Goal: Task Accomplishment & Management: Use online tool/utility

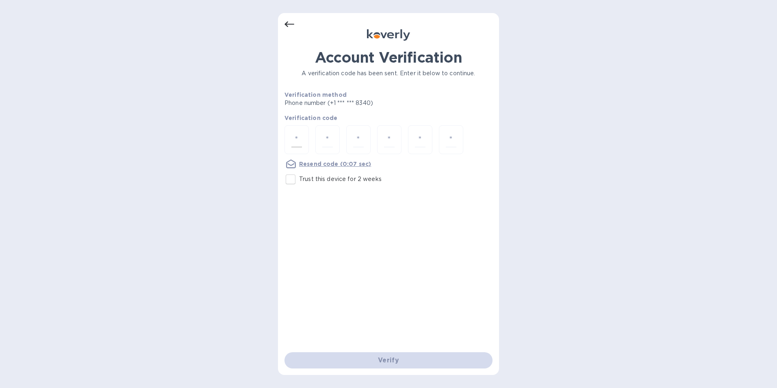
click at [295, 138] on input "number" at bounding box center [296, 139] width 11 height 15
type input "8"
type input "0"
type input "4"
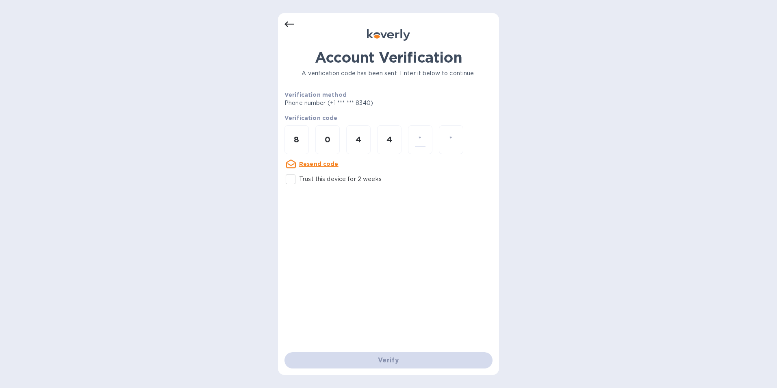
type input "0"
type input "1"
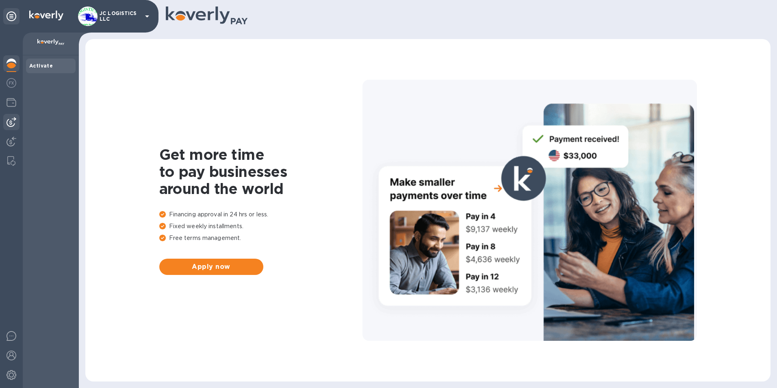
click at [9, 118] on img at bounding box center [12, 122] width 10 height 10
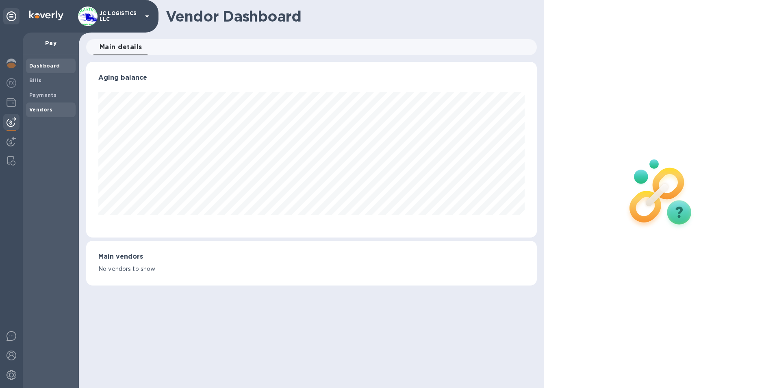
scroll to position [176, 451]
click at [40, 109] on b "Vendors" at bounding box center [41, 109] width 24 height 6
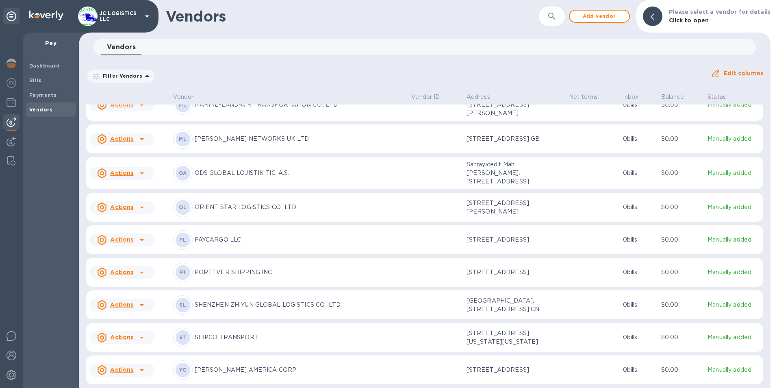
scroll to position [1002, 0]
click at [120, 301] on u "Actions" at bounding box center [121, 304] width 23 height 7
click at [127, 327] on b "Add new bill" at bounding box center [131, 328] width 38 height 7
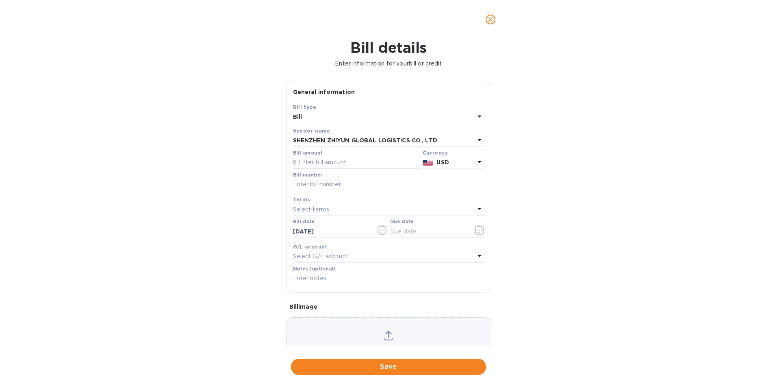
click at [302, 161] on input "text" at bounding box center [356, 162] width 126 height 12
type input "2,647.21"
click at [296, 186] on input "text" at bounding box center [388, 184] width 191 height 12
type input "19828387"
click at [475, 230] on icon "button" at bounding box center [479, 230] width 9 height 10
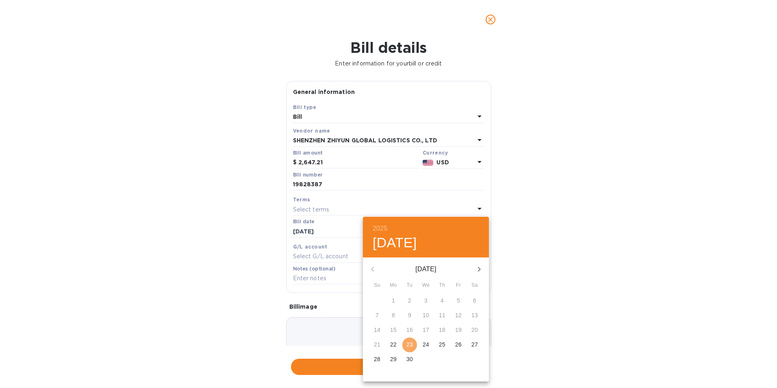
click at [409, 343] on p "23" at bounding box center [409, 344] width 7 height 8
type input "[DATE]"
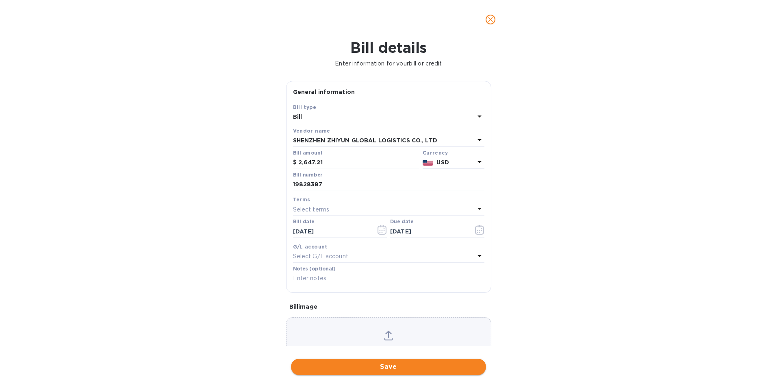
click at [394, 365] on span "Save" at bounding box center [389, 367] width 182 height 10
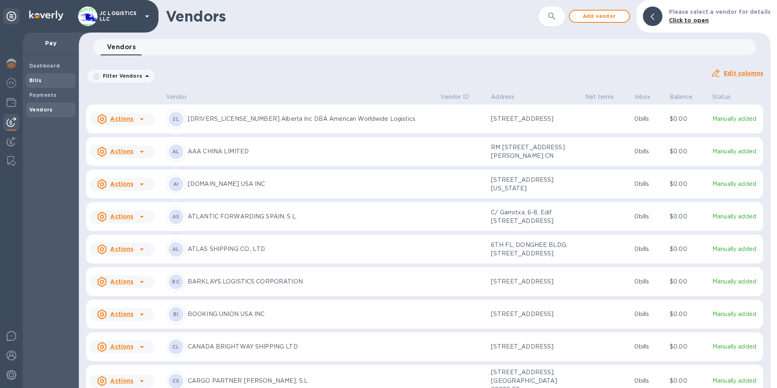
click at [34, 79] on b "Bills" at bounding box center [35, 80] width 12 height 6
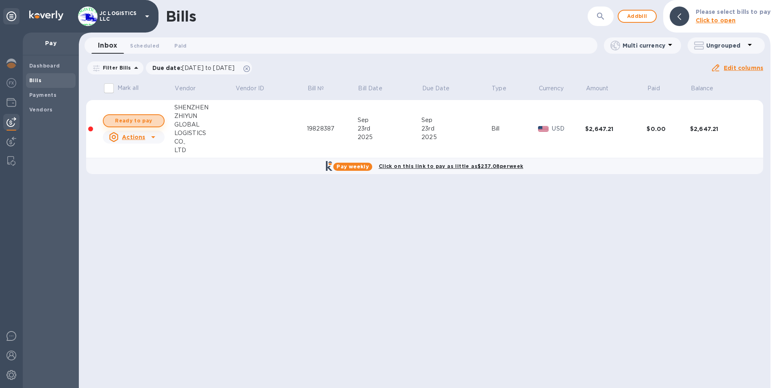
click at [150, 121] on span "Ready to pay" at bounding box center [133, 121] width 47 height 10
checkbox input "true"
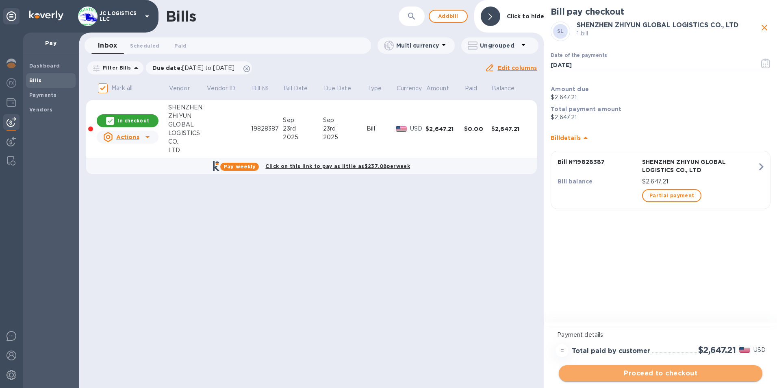
click at [652, 370] on span "Proceed to checkout" at bounding box center [660, 373] width 191 height 10
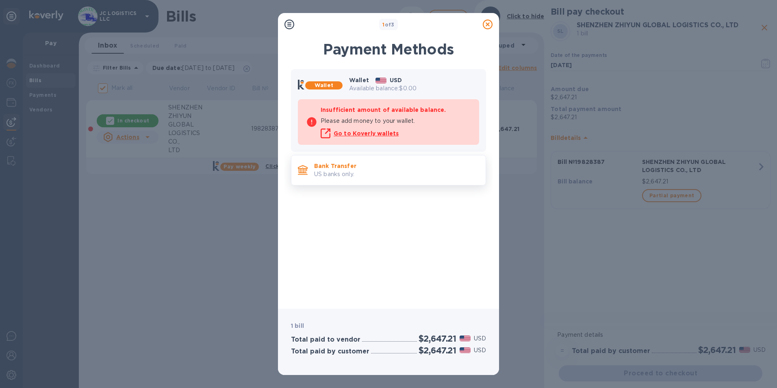
click at [360, 169] on p "Bank Transfer" at bounding box center [396, 166] width 165 height 8
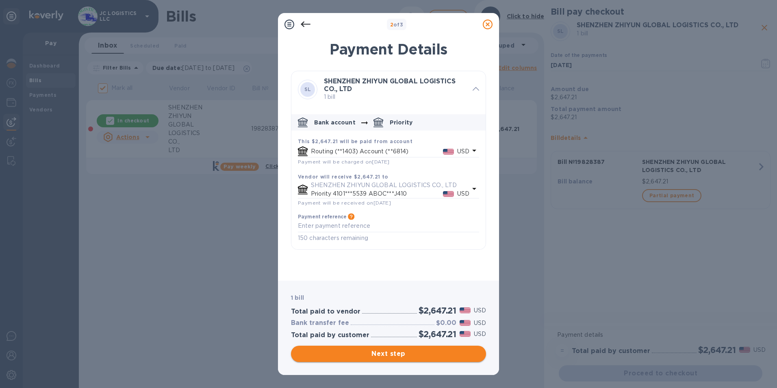
click at [392, 354] on span "Next step" at bounding box center [389, 354] width 182 height 10
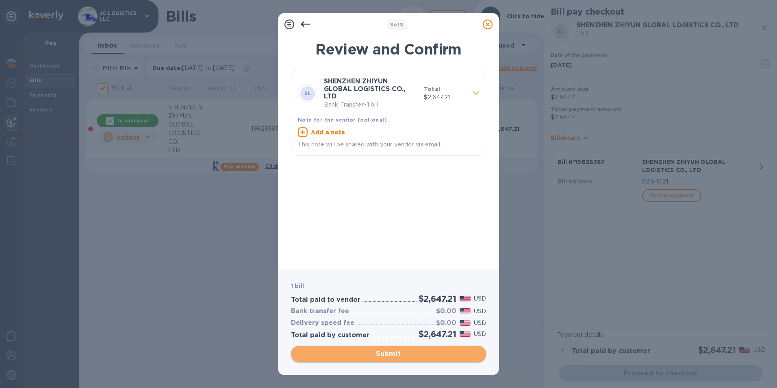
click at [392, 354] on span "Submit" at bounding box center [389, 354] width 182 height 10
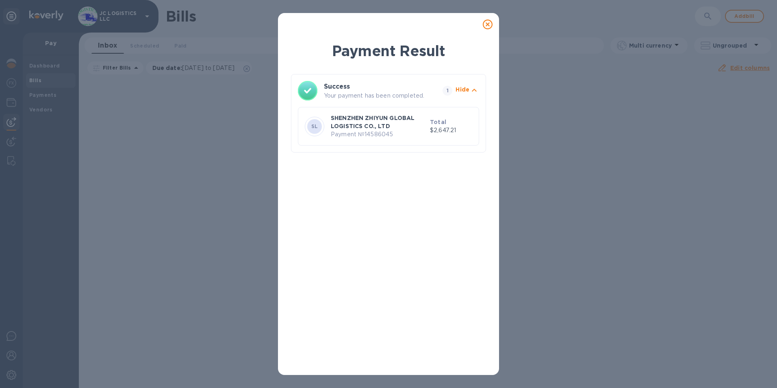
click at [488, 21] on icon at bounding box center [488, 25] width 10 height 10
